Goal: Check status: Check status

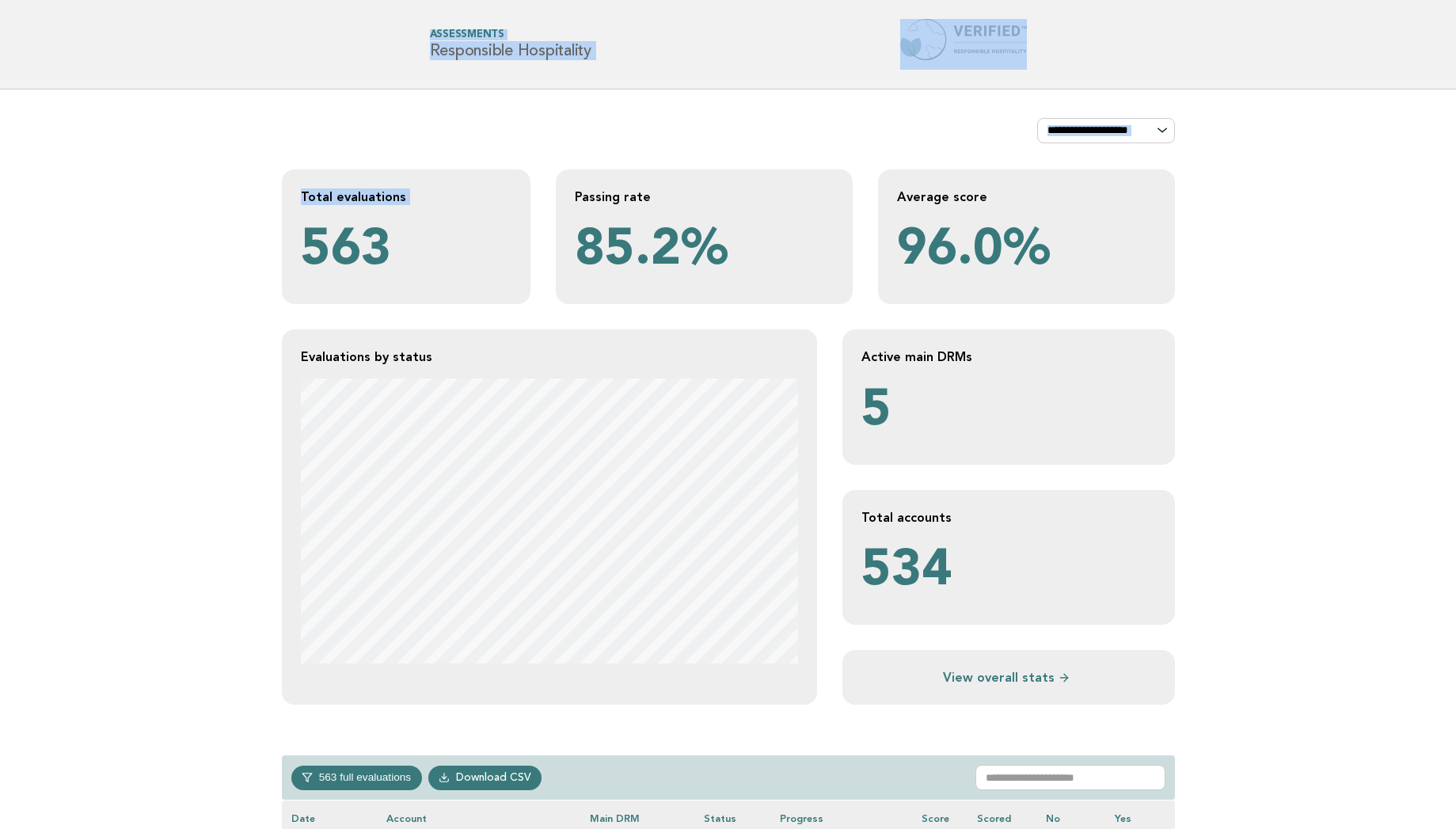
drag, startPoint x: 170, startPoint y: 236, endPoint x: 176, endPoint y: -84, distance: 320.1
click at [398, 308] on div "Total evaluations 563 Passing rate 85.2% Average score 96.0% Evaluations by sta…" at bounding box center [728, 437] width 893 height 535
click at [1011, 687] on div "View overall stats" at bounding box center [1007, 677] width 332 height 55
click at [1006, 683] on link "View overall stats" at bounding box center [1008, 677] width 294 height 17
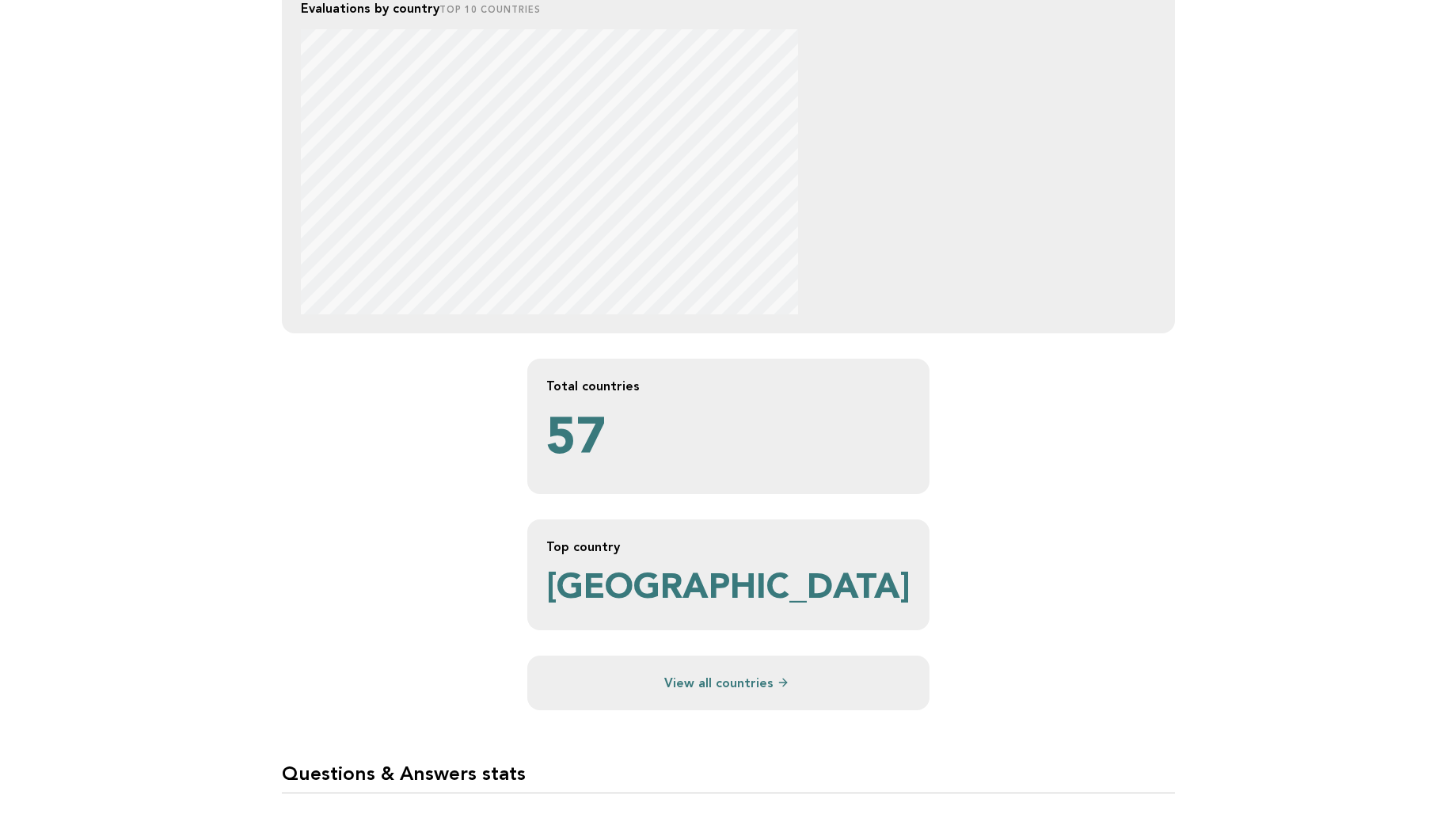
scroll to position [1010, 0]
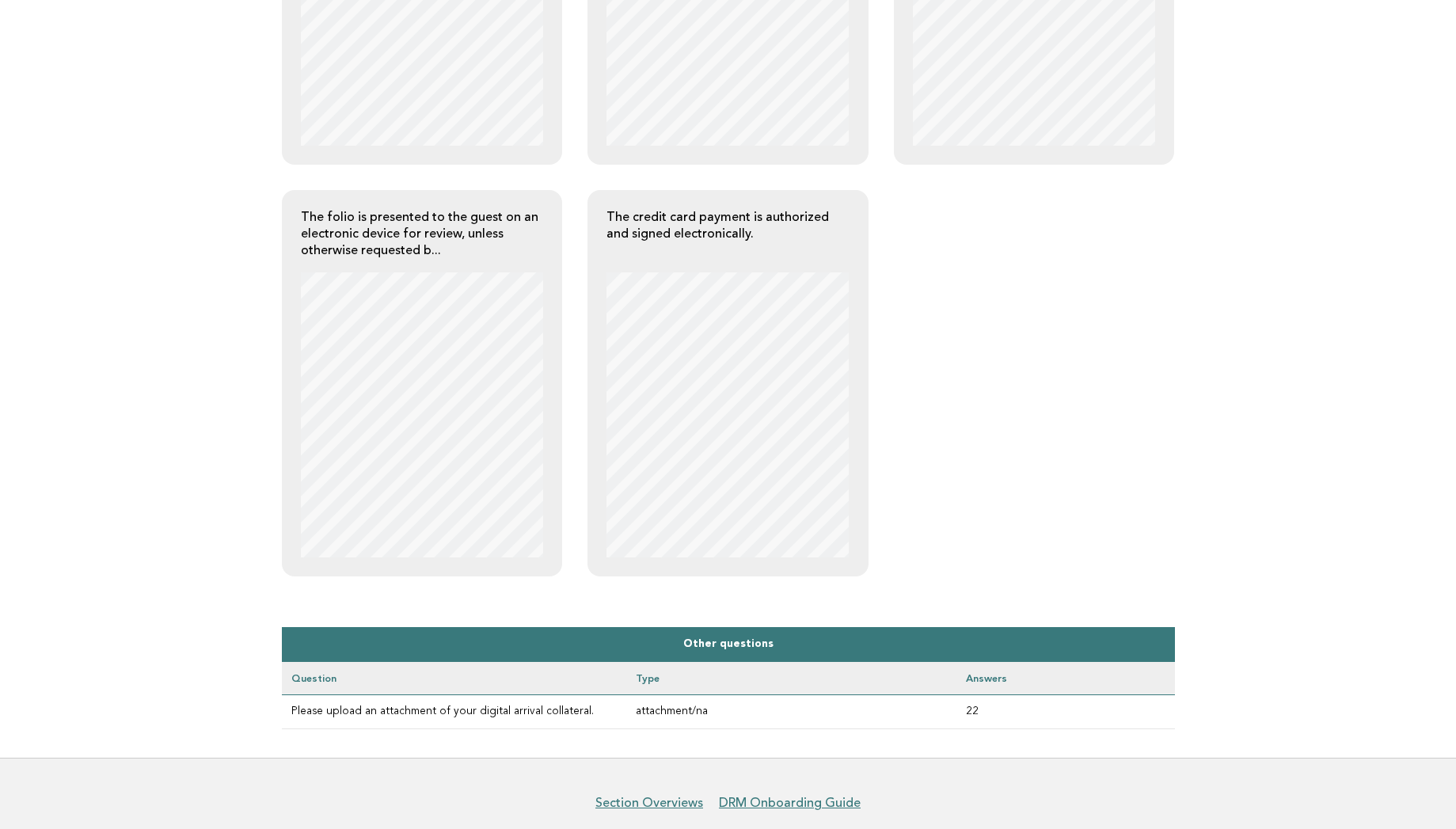
scroll to position [612, 0]
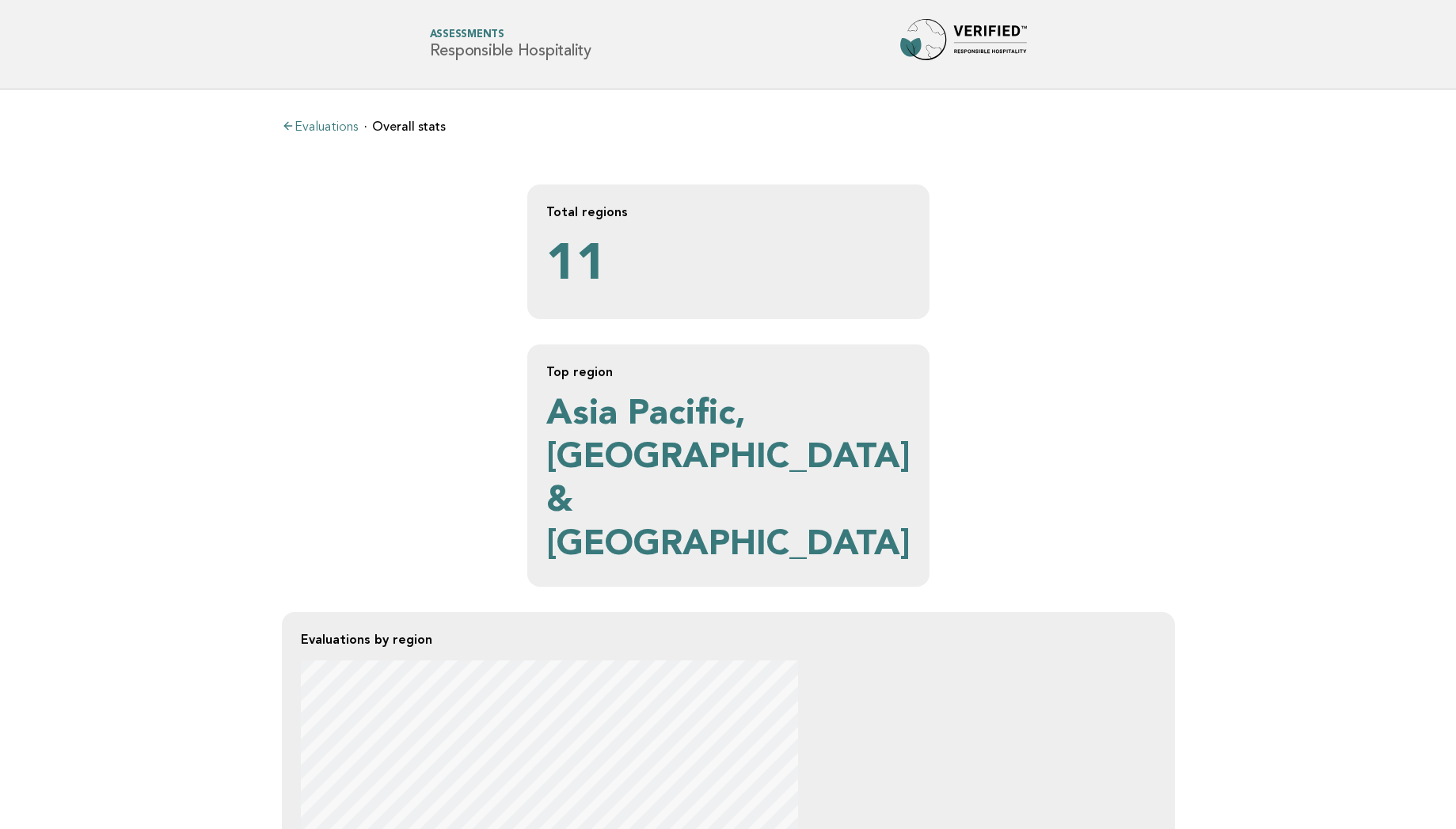
scroll to position [1010, 0]
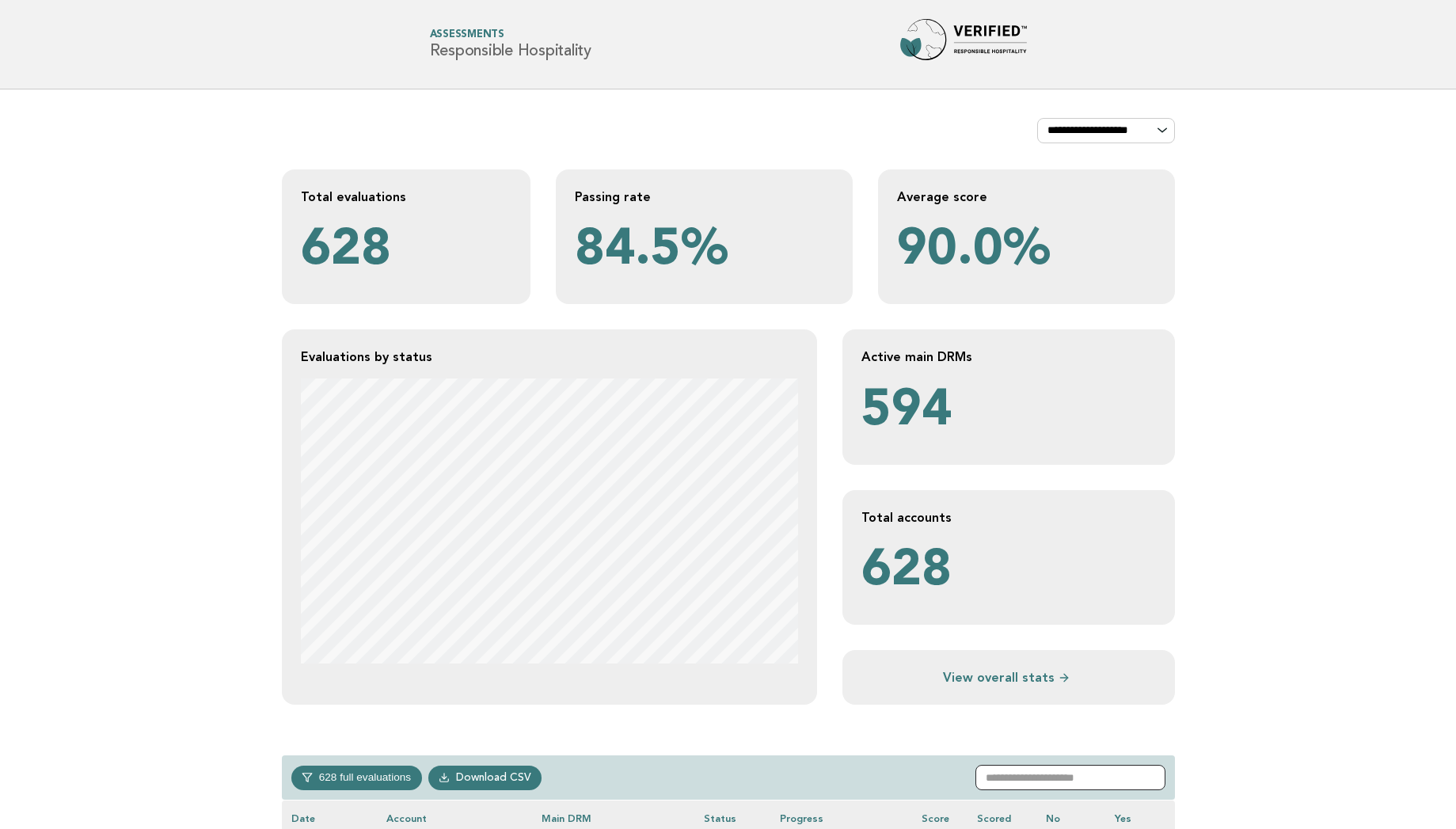
click at [1014, 774] on input "text" at bounding box center [1069, 777] width 190 height 25
type input "*****"
click at [1238, 711] on main "**********" at bounding box center [728, 509] width 1456 height 839
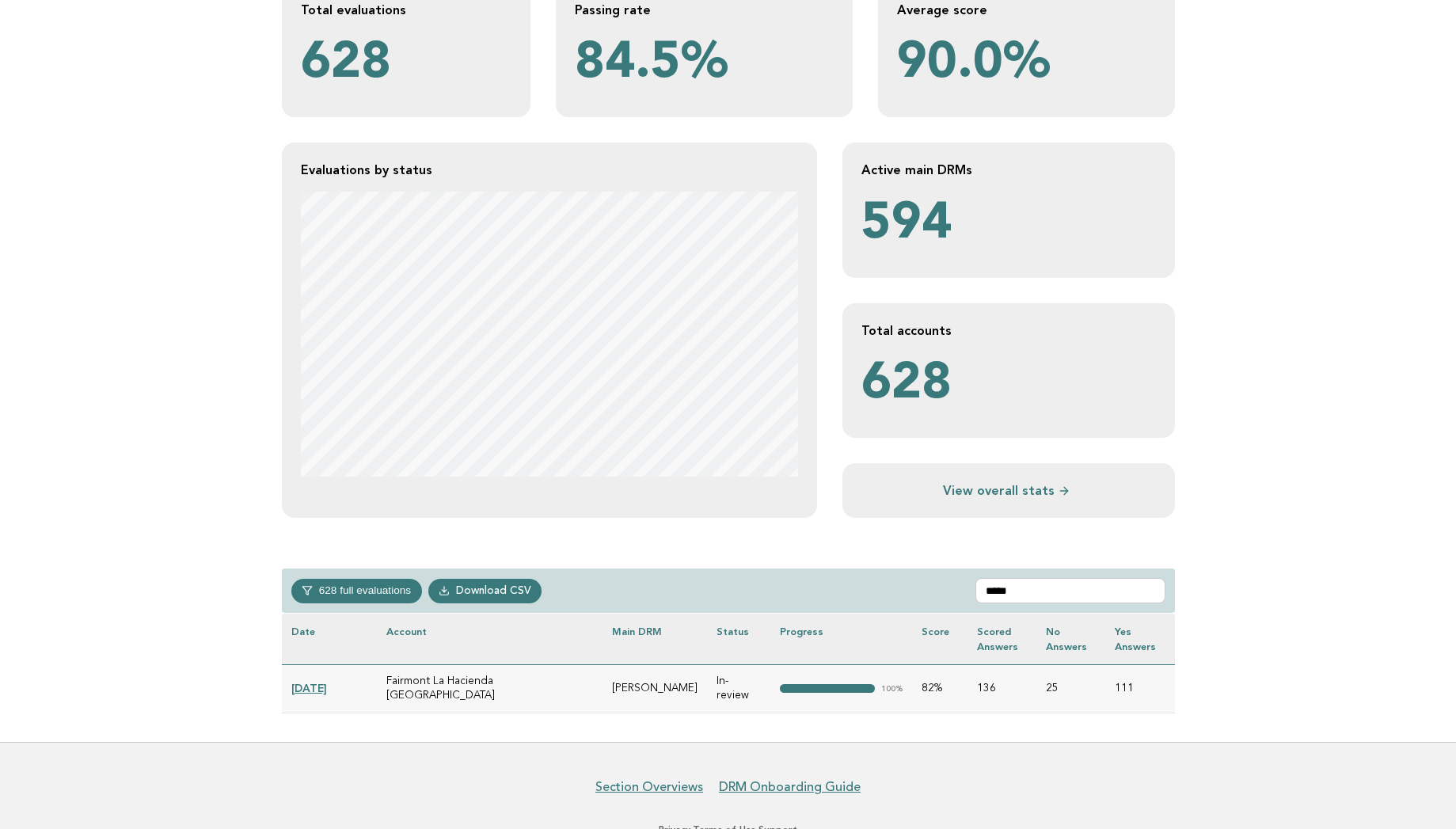
scroll to position [227, 0]
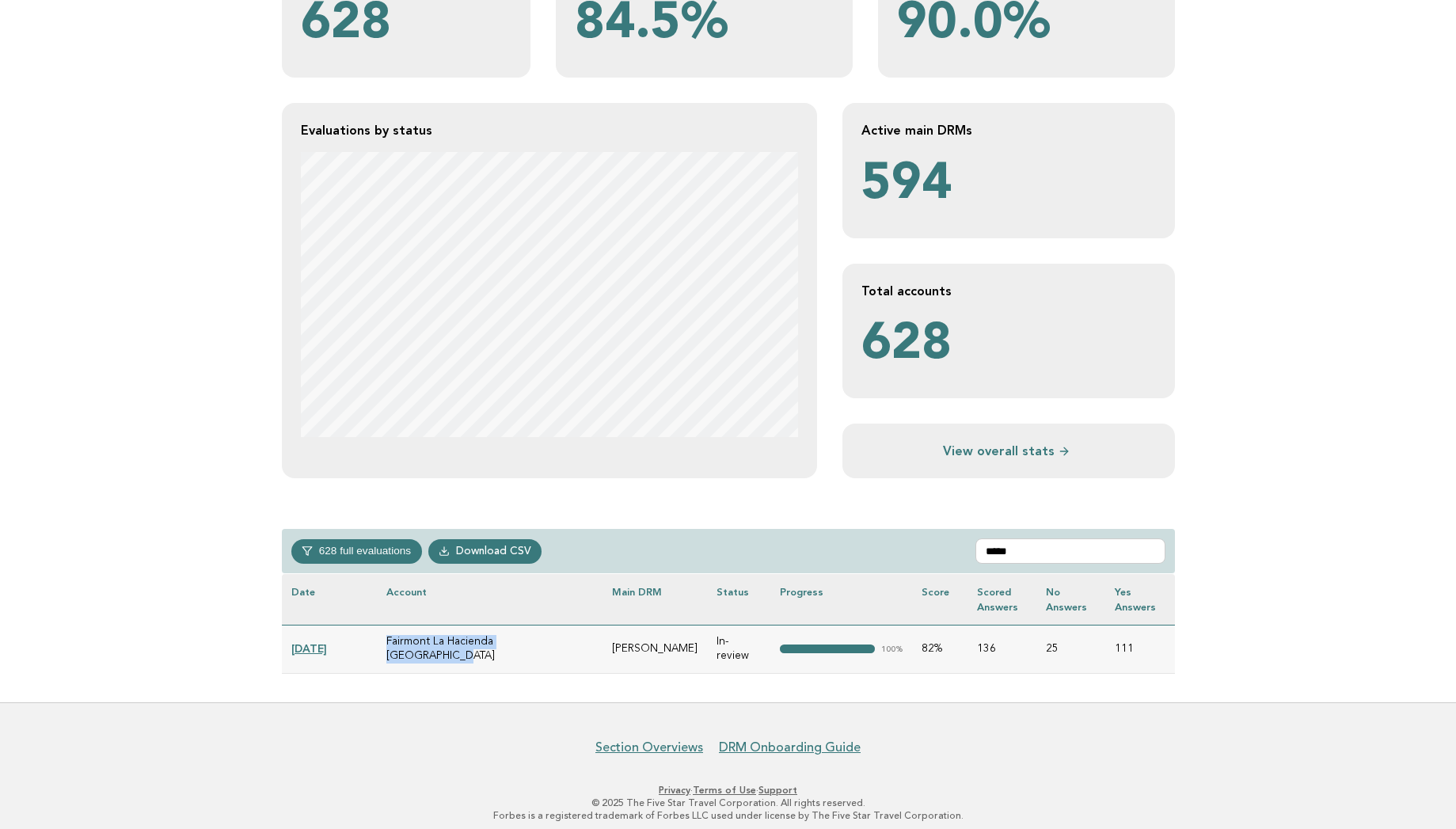
drag, startPoint x: 561, startPoint y: 643, endPoint x: 376, endPoint y: 647, distance: 185.0
click at [376, 647] on td "Fairmont La Hacienda Costa del Sol" at bounding box center [489, 649] width 227 height 48
copy td "Fairmont La Hacienda Costa del Sol"
click at [308, 642] on link "2025-02-25" at bounding box center [309, 649] width 36 height 13
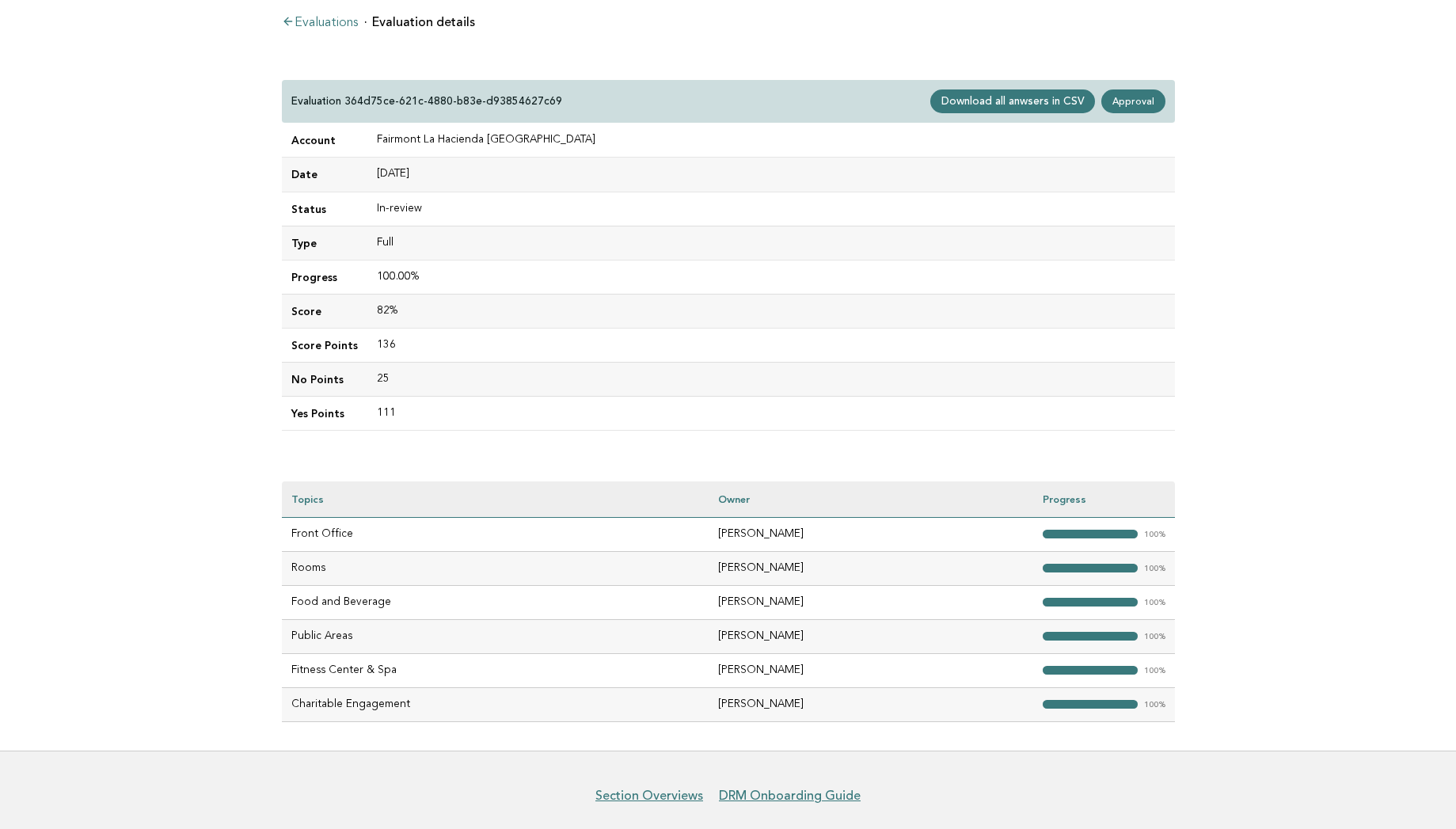
scroll to position [102, 0]
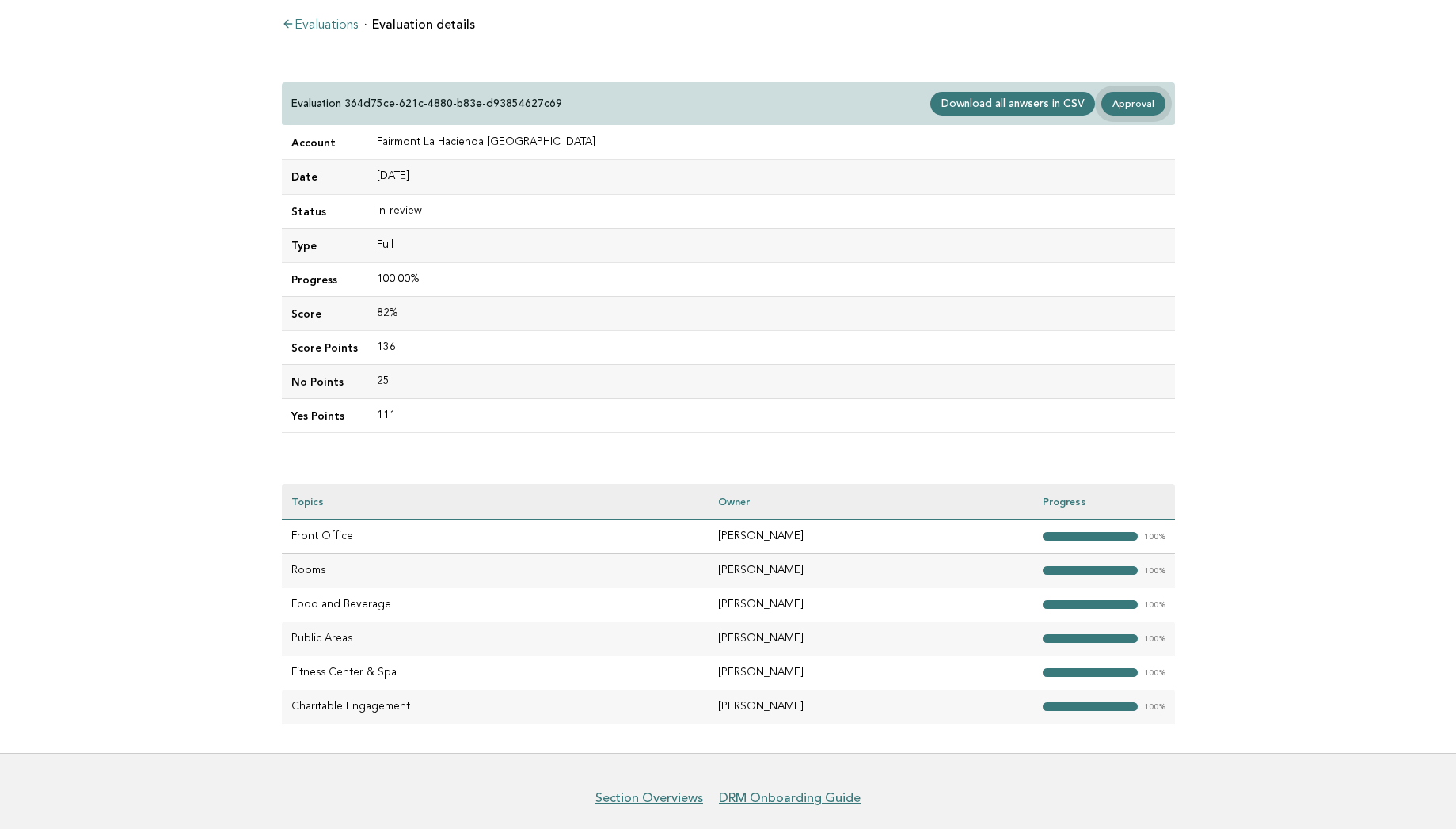
click at [1131, 106] on link "Approval" at bounding box center [1132, 104] width 63 height 24
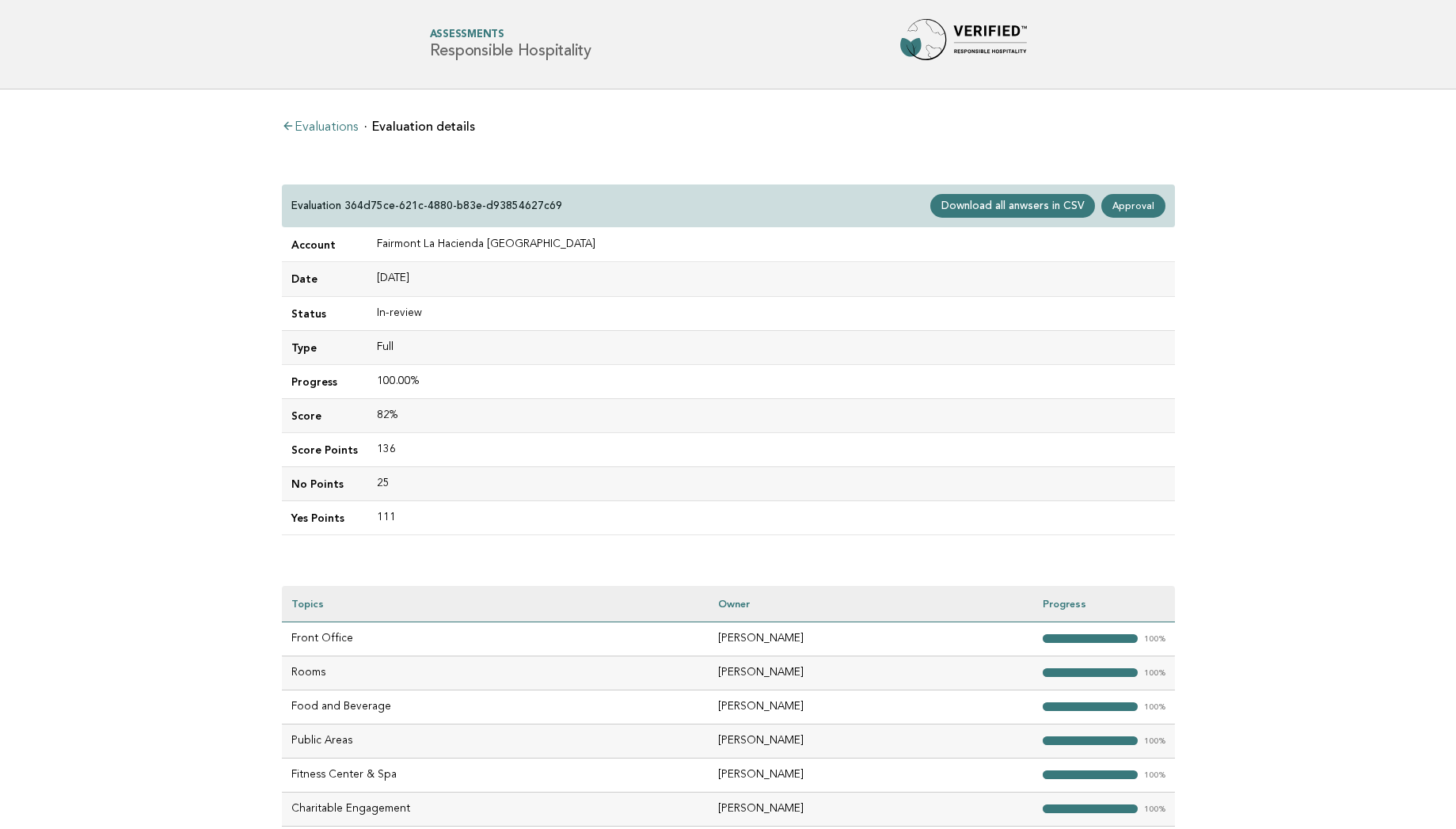
scroll to position [102, 0]
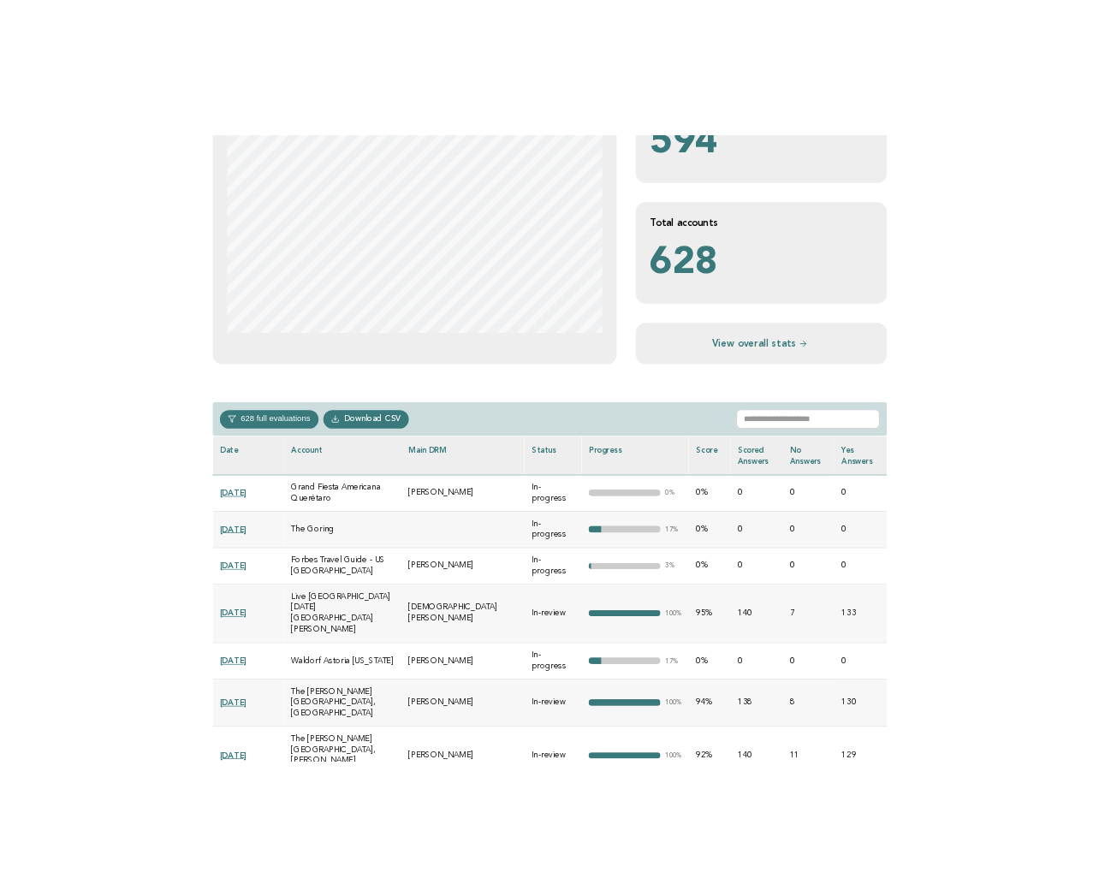
scroll to position [479, 0]
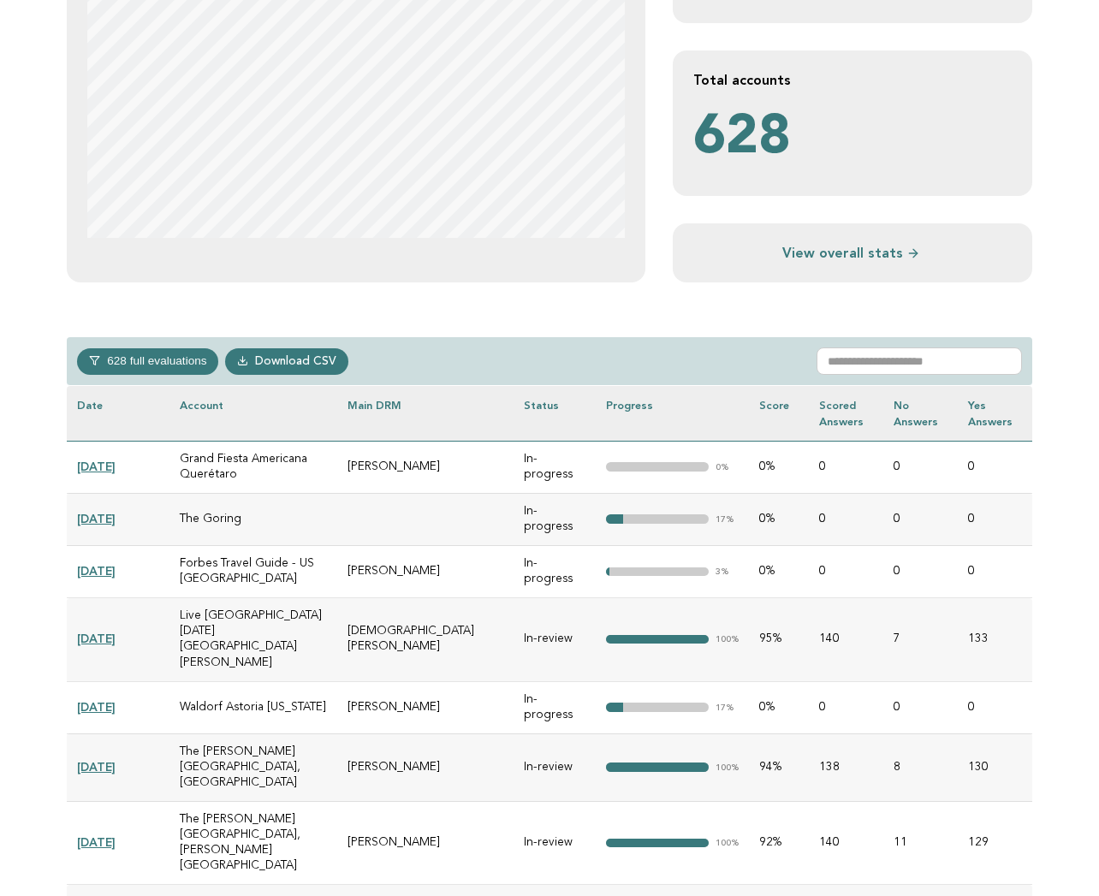
click at [106, 632] on link "[DATE]" at bounding box center [96, 639] width 39 height 14
